Goal: Go to known website: Access a specific website the user already knows

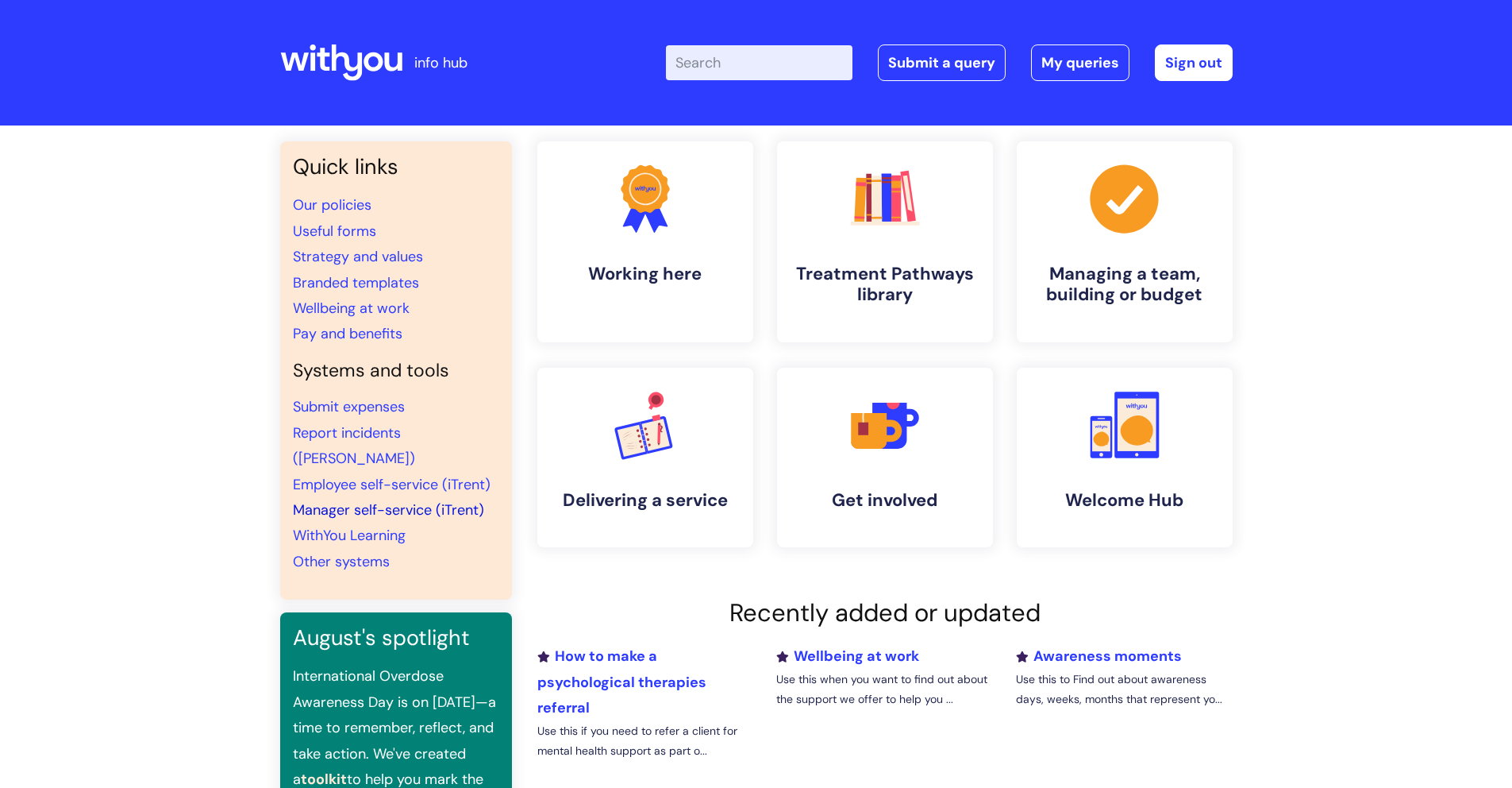
click at [388, 500] on link "Manager self-service (iTrent)" at bounding box center [388, 509] width 191 height 19
click at [407, 500] on link "Manager self-service (iTrent)" at bounding box center [388, 509] width 191 height 19
click at [342, 500] on link "Manager self-service (iTrent)" at bounding box center [388, 509] width 191 height 19
click at [1169, 54] on link "Sign out" at bounding box center [1193, 62] width 78 height 37
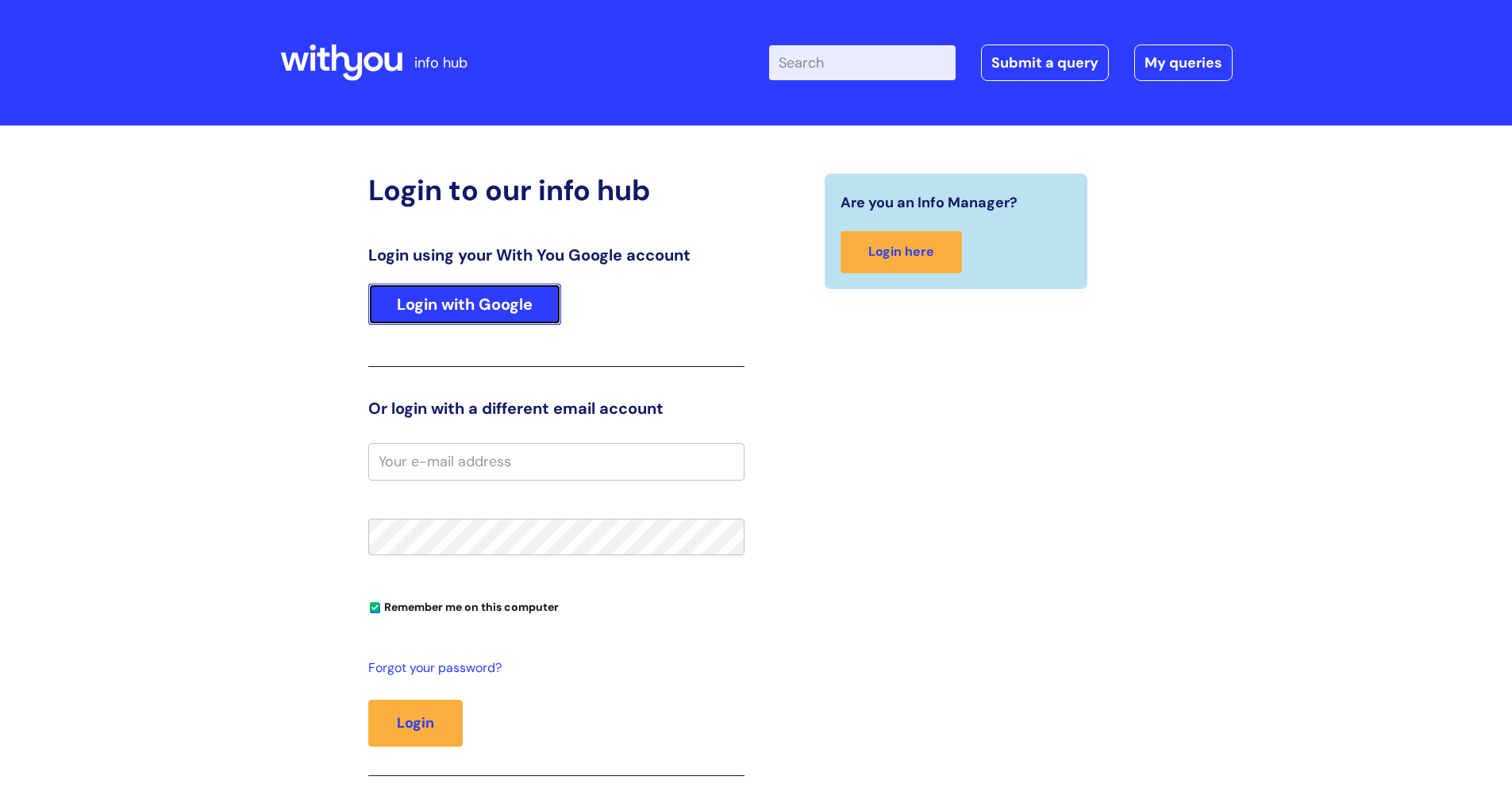
click at [523, 302] on link "Login with Google" at bounding box center [464, 304] width 193 height 41
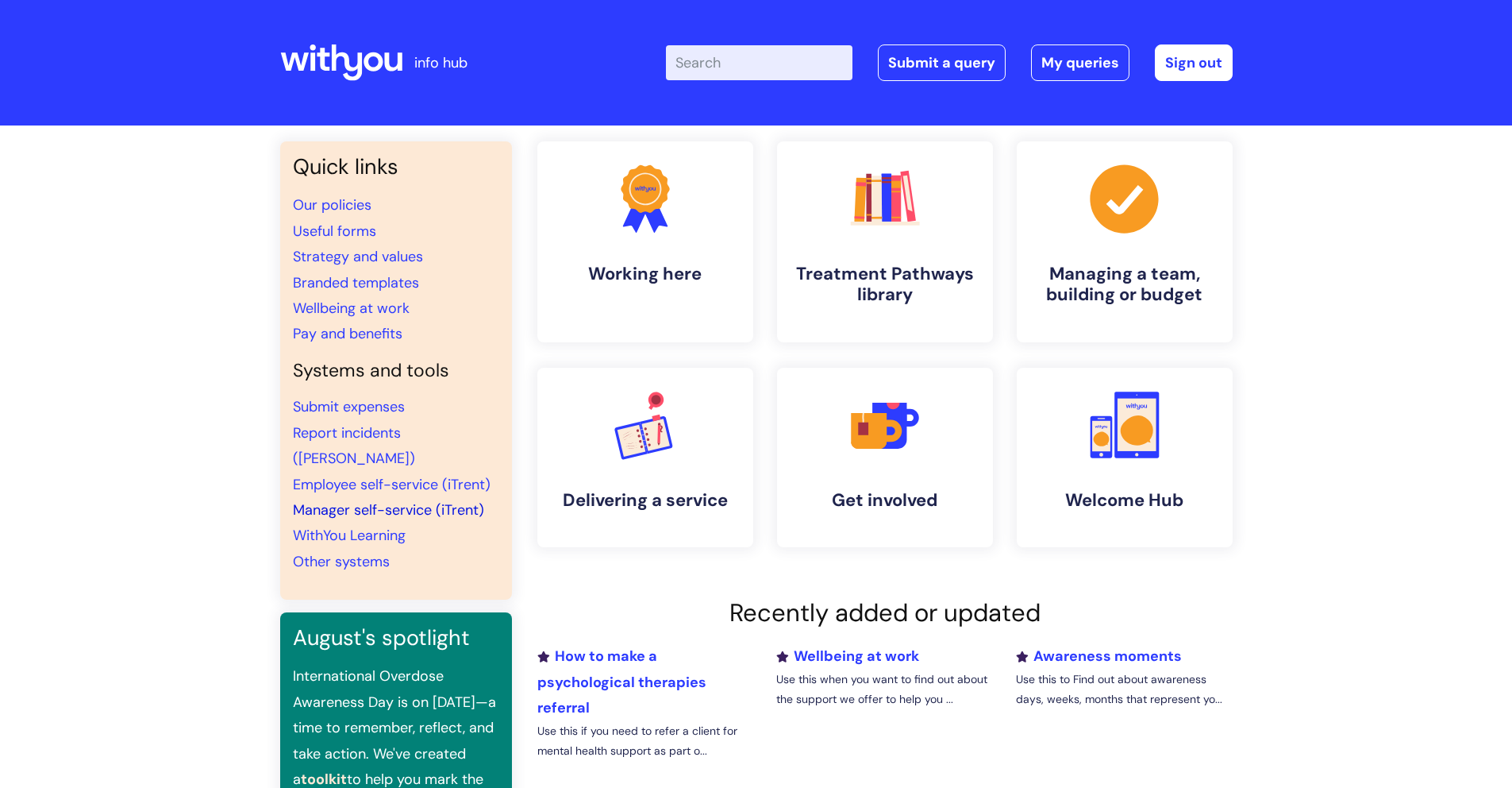
click at [436, 500] on link "Manager self-service (iTrent)" at bounding box center [388, 509] width 191 height 19
click at [1202, 73] on link "Sign out" at bounding box center [1193, 62] width 78 height 37
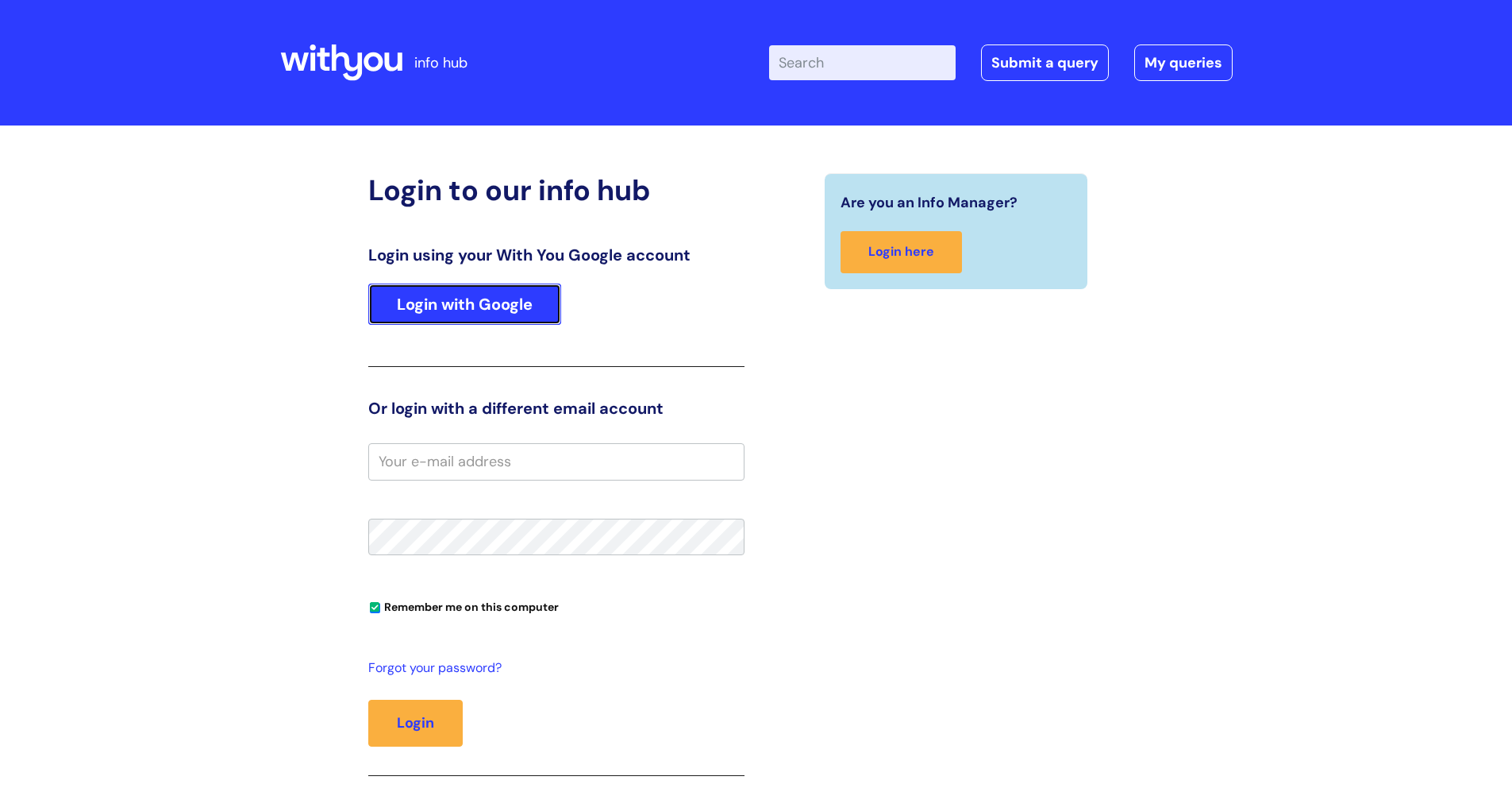
click at [496, 303] on link "Login with Google" at bounding box center [464, 304] width 193 height 41
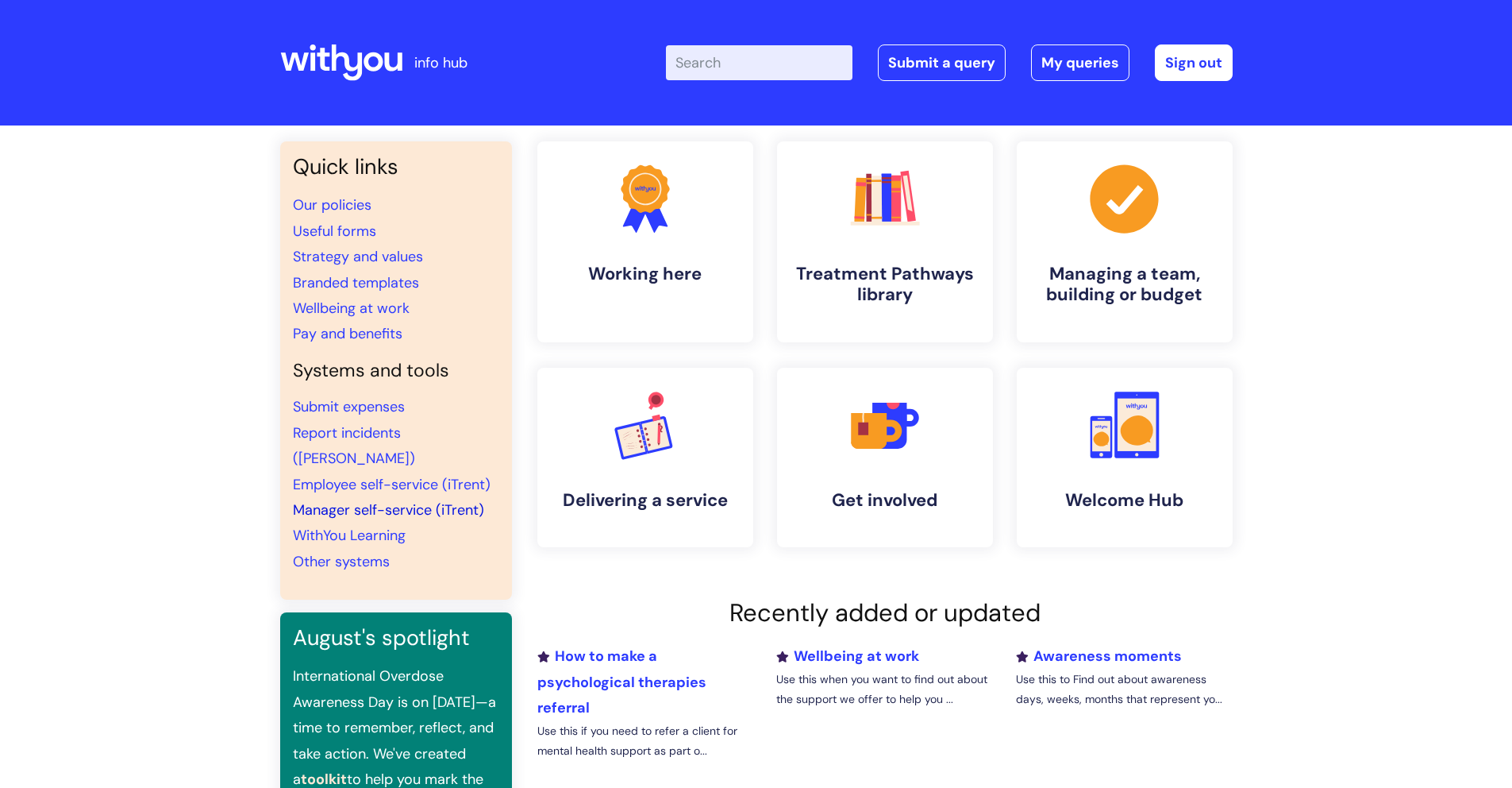
click at [410, 500] on link "Manager self-service (iTrent)" at bounding box center [388, 509] width 191 height 19
click at [388, 500] on link "Manager self-service (iTrent)" at bounding box center [388, 509] width 191 height 19
click at [354, 500] on link "Manager self-service (iTrent)" at bounding box center [388, 509] width 191 height 19
click at [408, 500] on link "Manager self-service (iTrent)" at bounding box center [388, 509] width 191 height 19
